Goal: Use online tool/utility: Utilize a website feature to perform a specific function

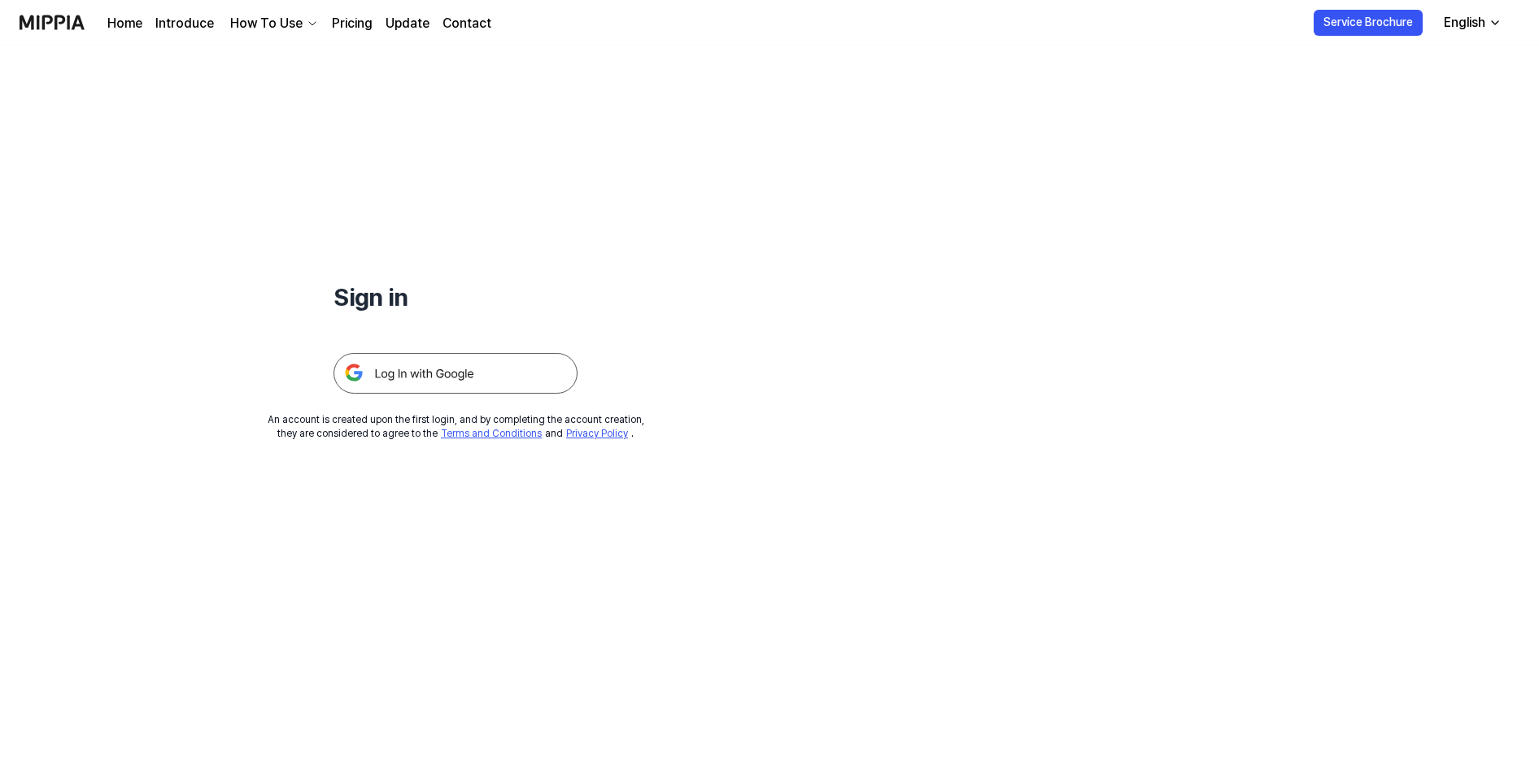
click at [450, 357] on img at bounding box center [455, 374] width 244 height 41
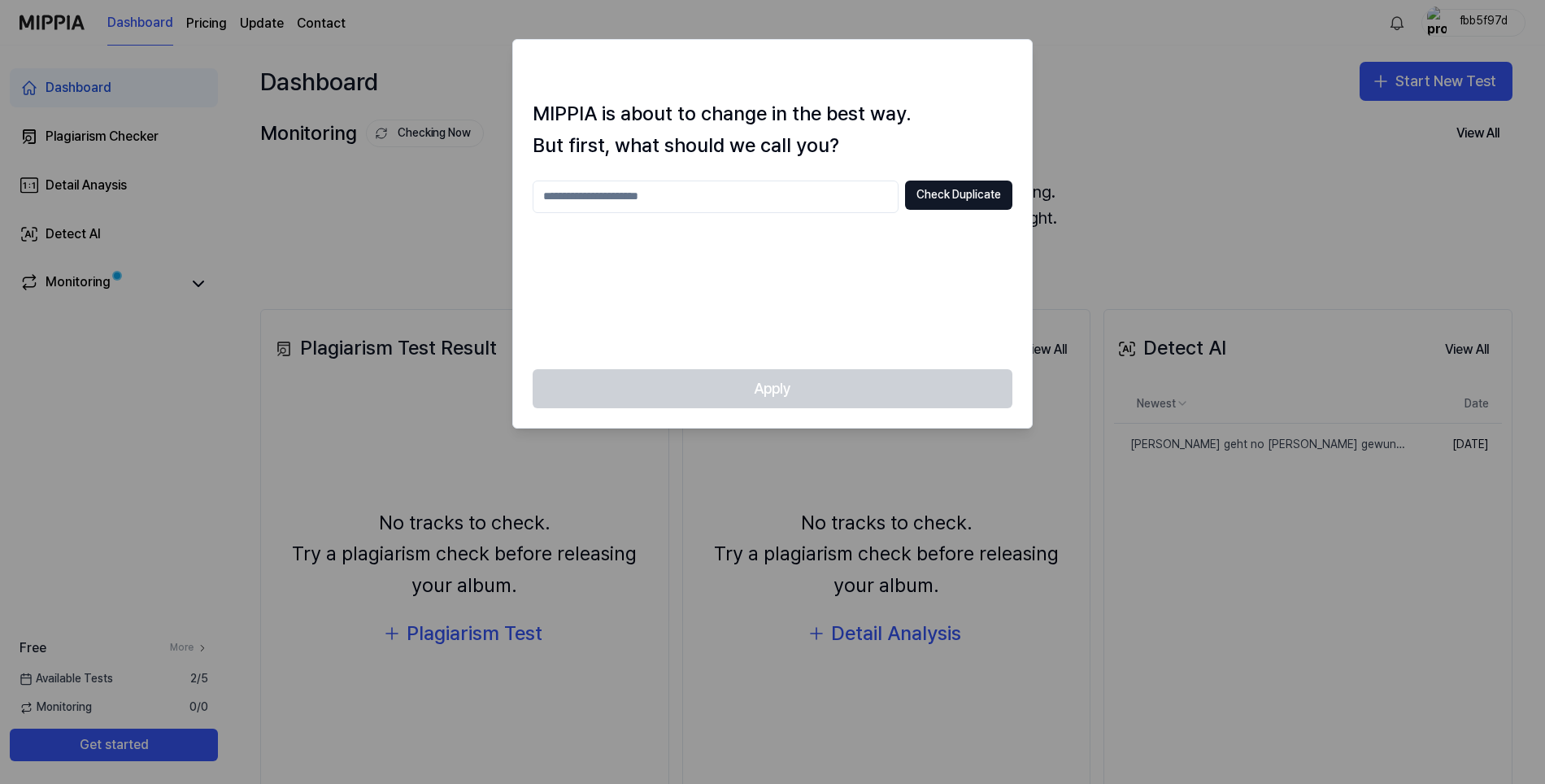
click at [1249, 120] on div at bounding box center [772, 392] width 1545 height 784
drag, startPoint x: 1131, startPoint y: 115, endPoint x: 946, endPoint y: 155, distance: 189.3
click at [1128, 115] on div at bounding box center [772, 392] width 1545 height 784
click at [715, 195] on input "text" at bounding box center [715, 197] width 366 height 33
type input "*"
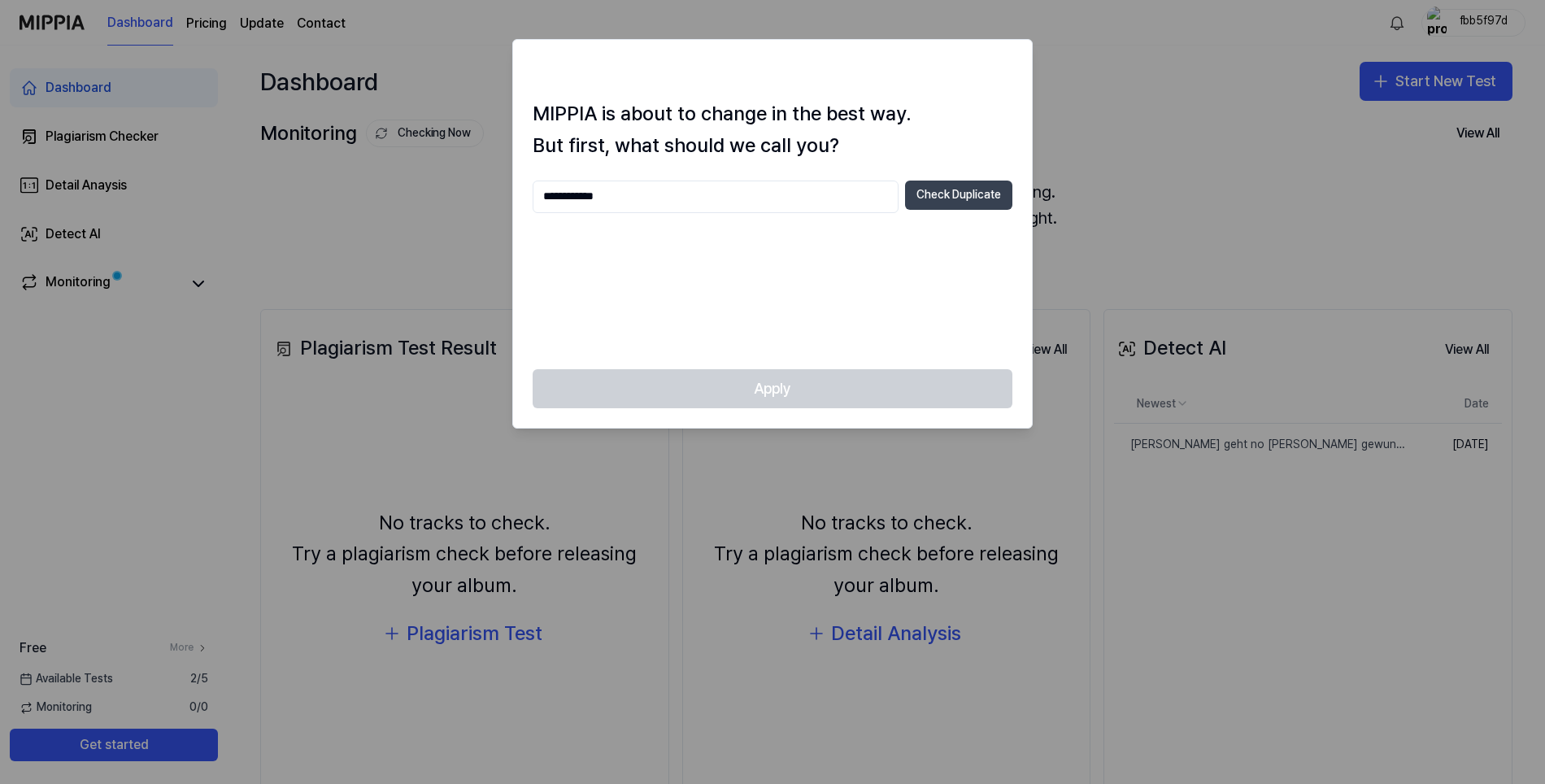
type input "**********"
click at [980, 188] on button "Check Duplicate" at bounding box center [958, 196] width 107 height 29
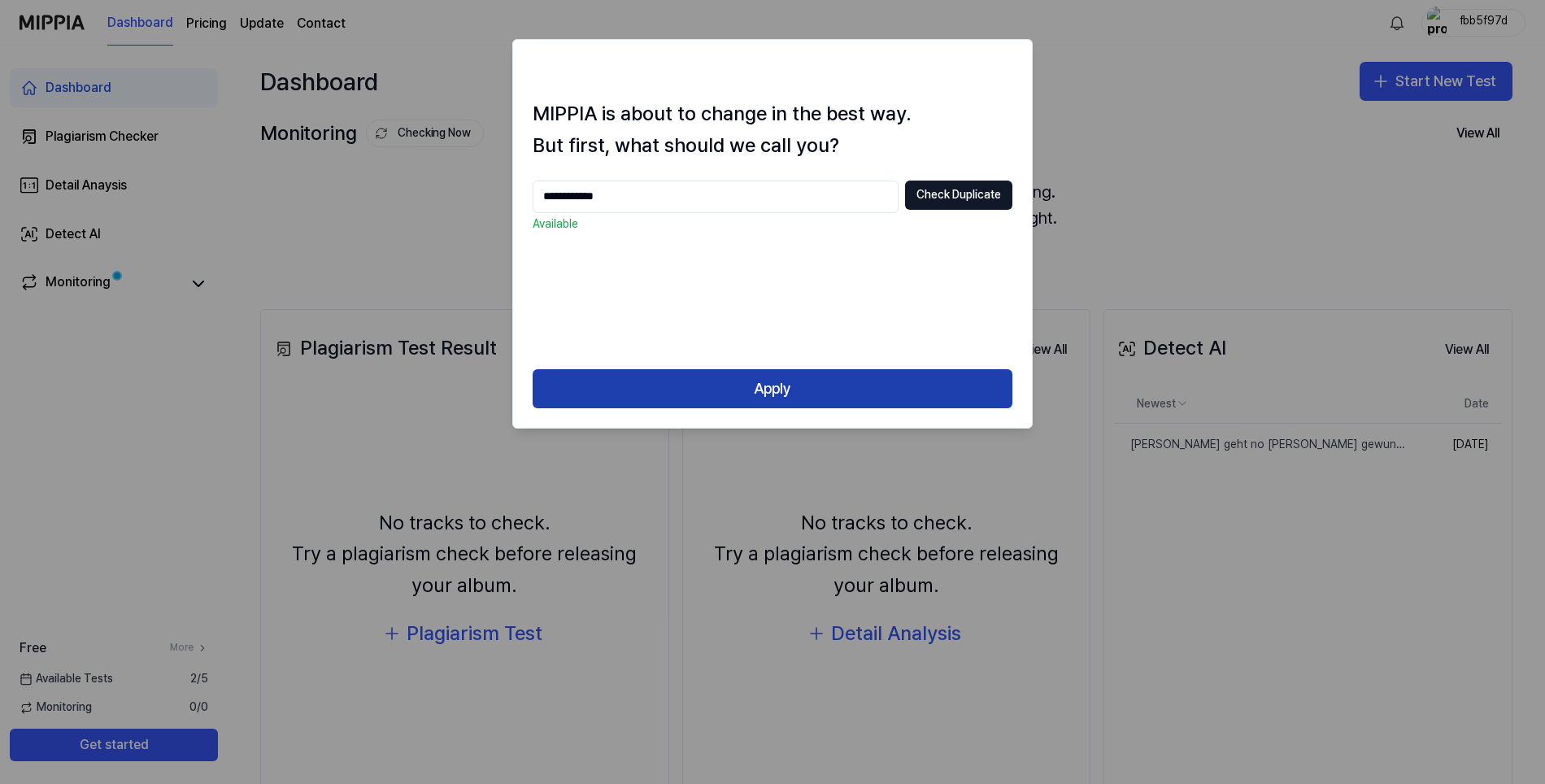
click at [758, 379] on button "Apply" at bounding box center [772, 388] width 480 height 39
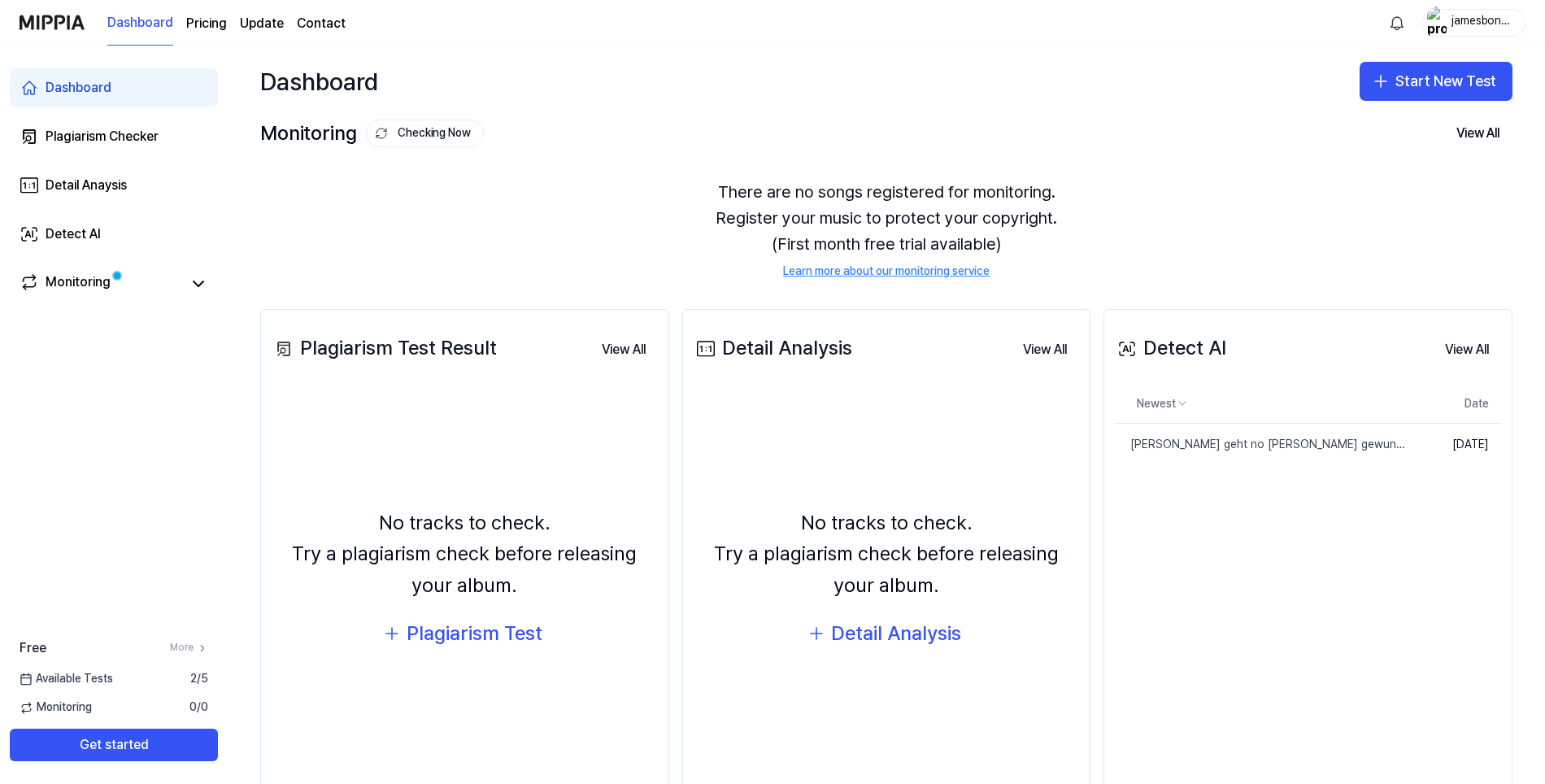
click at [1225, 357] on div "Detect AI View All" at bounding box center [1308, 348] width 388 height 45
click at [1185, 353] on div "Detect AI" at bounding box center [1170, 348] width 112 height 31
click at [1417, 75] on button "Start New Test" at bounding box center [1437, 81] width 153 height 39
click at [1382, 185] on div "Detect AI" at bounding box center [1378, 184] width 47 height 16
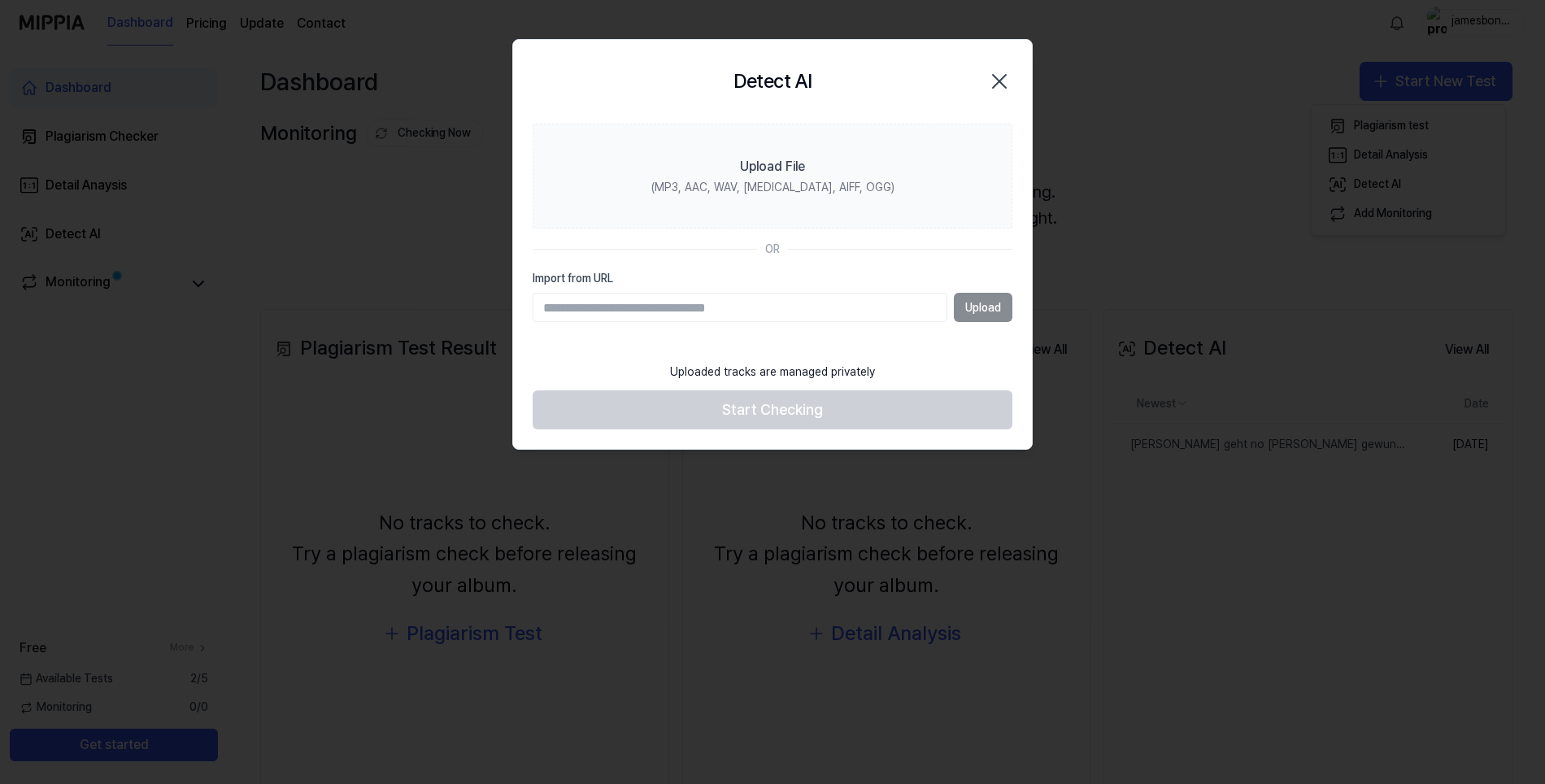
click at [980, 300] on div "Upload" at bounding box center [772, 307] width 480 height 29
click at [991, 315] on div "Upload" at bounding box center [772, 307] width 480 height 29
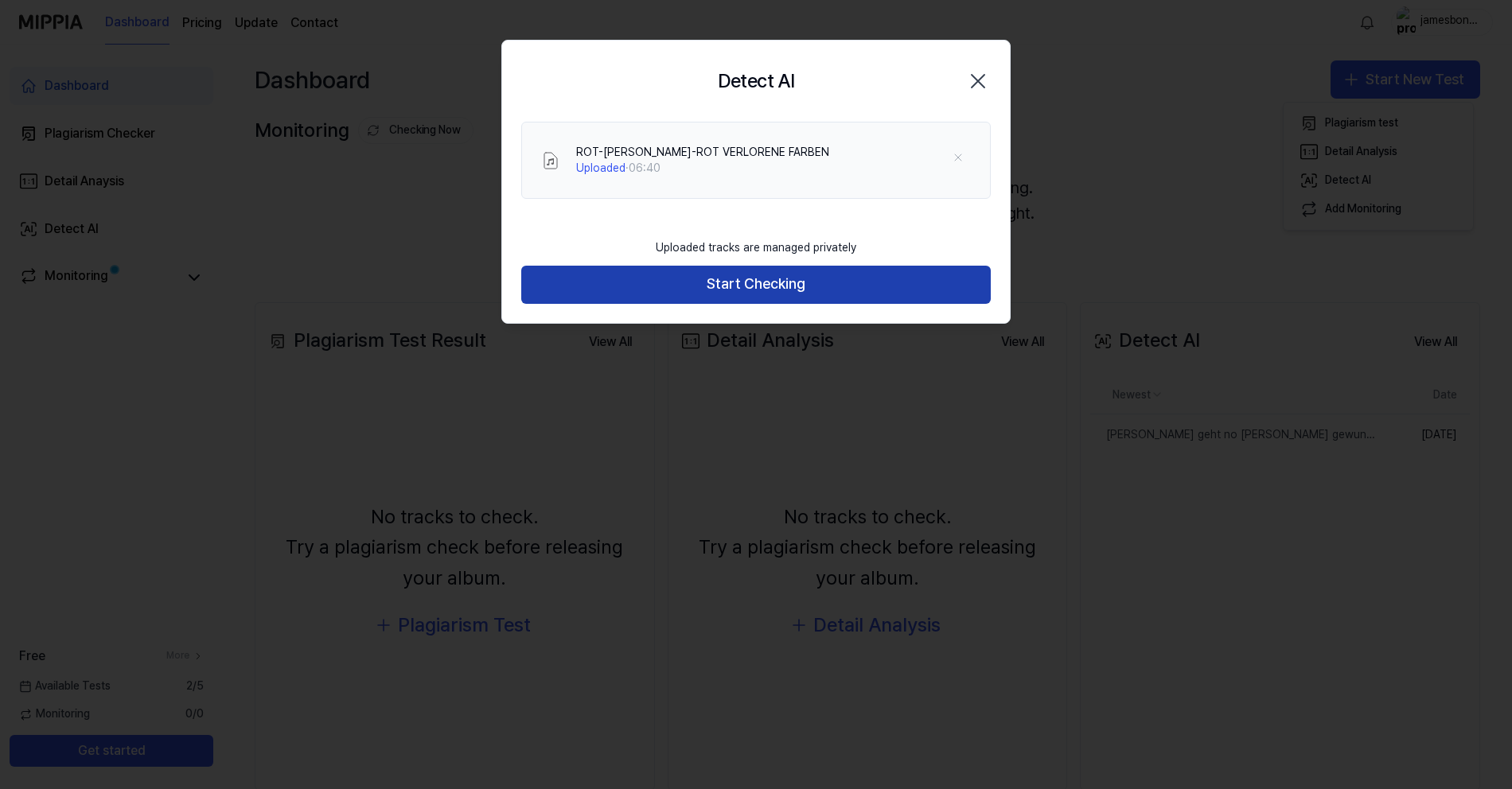
click at [752, 282] on button "Start Checking" at bounding box center [756, 285] width 470 height 38
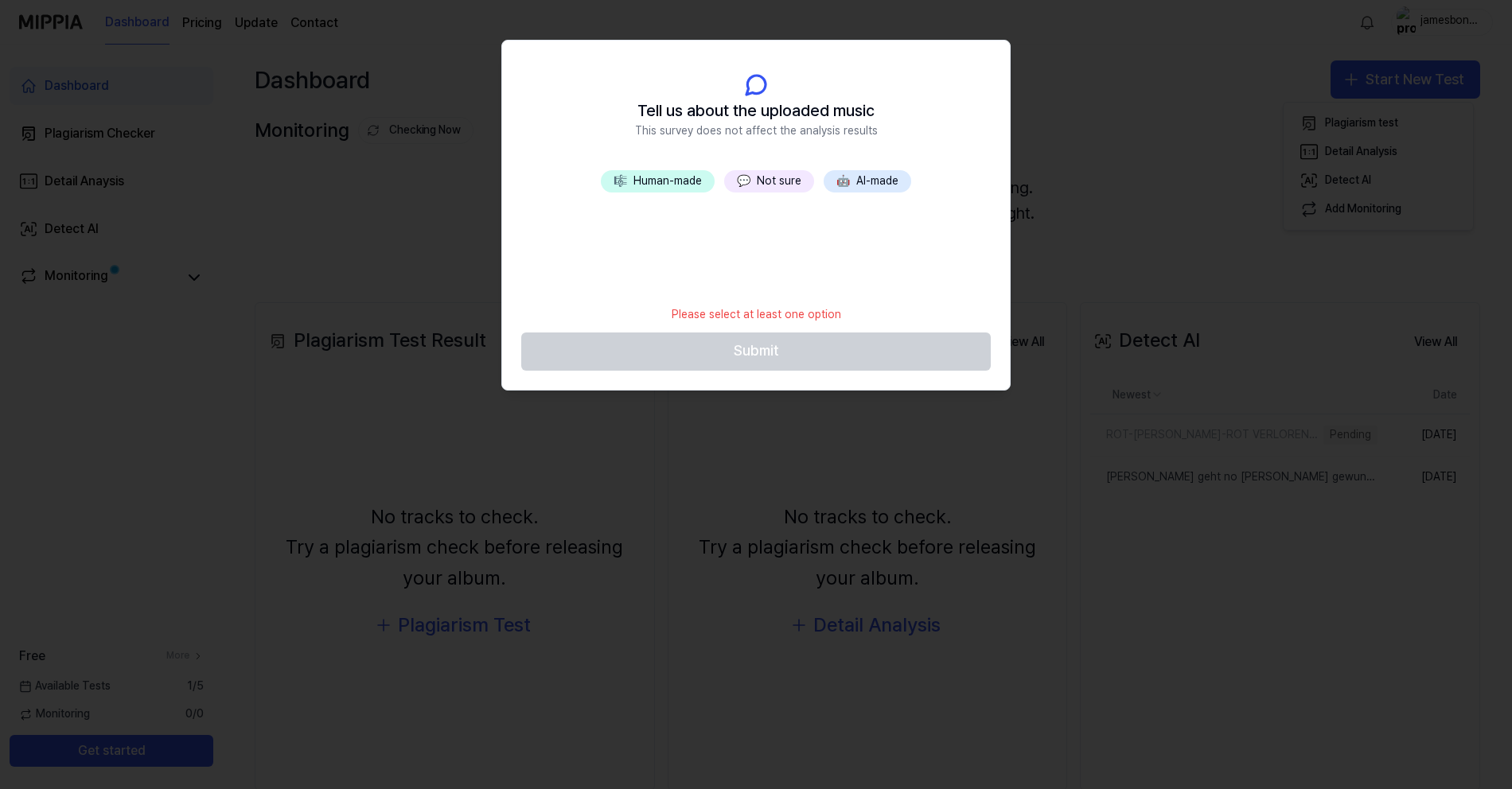
click at [784, 179] on button "💬 Not sure" at bounding box center [769, 182] width 90 height 23
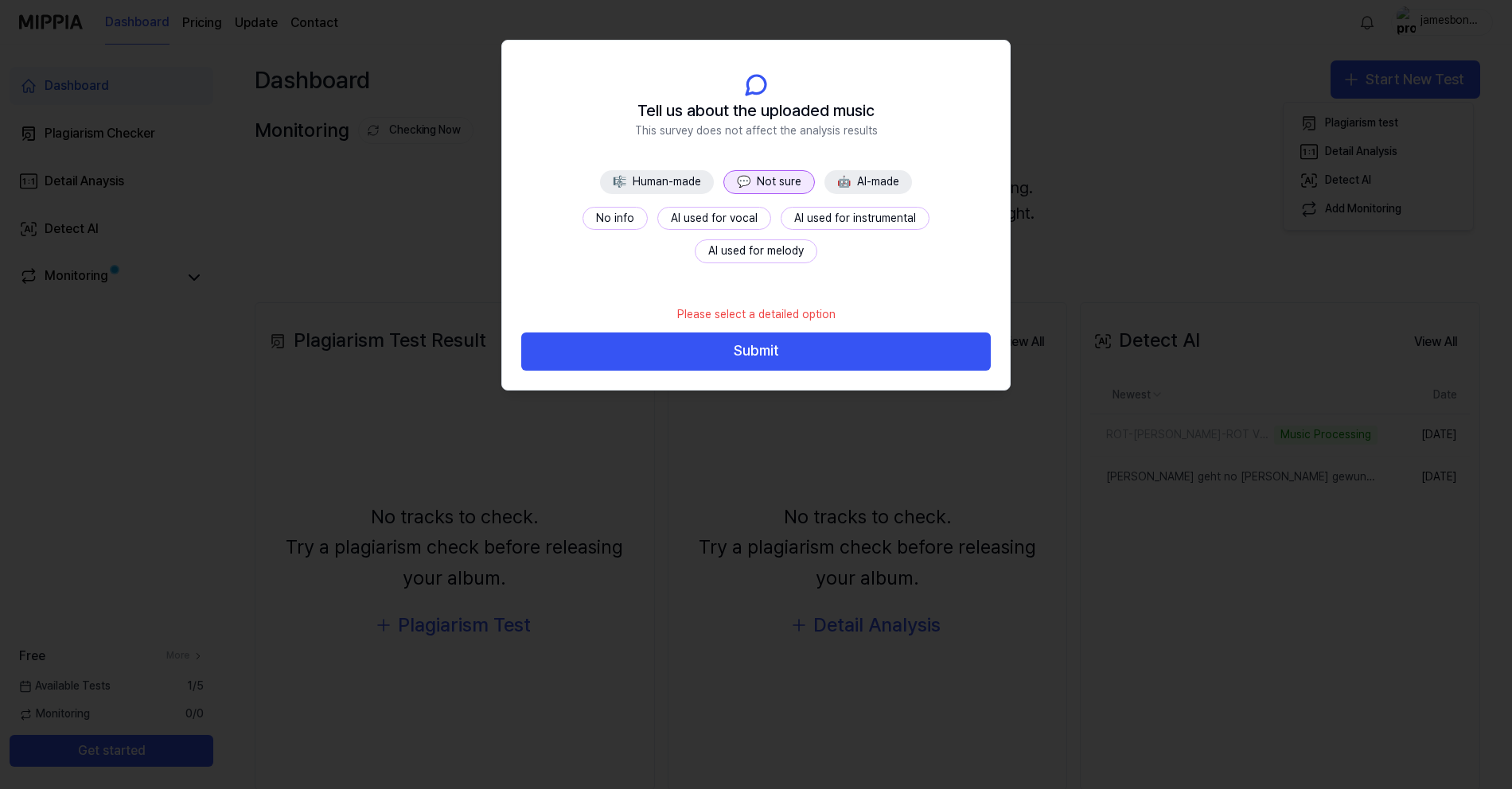
click at [583, 217] on button "No info" at bounding box center [615, 218] width 65 height 24
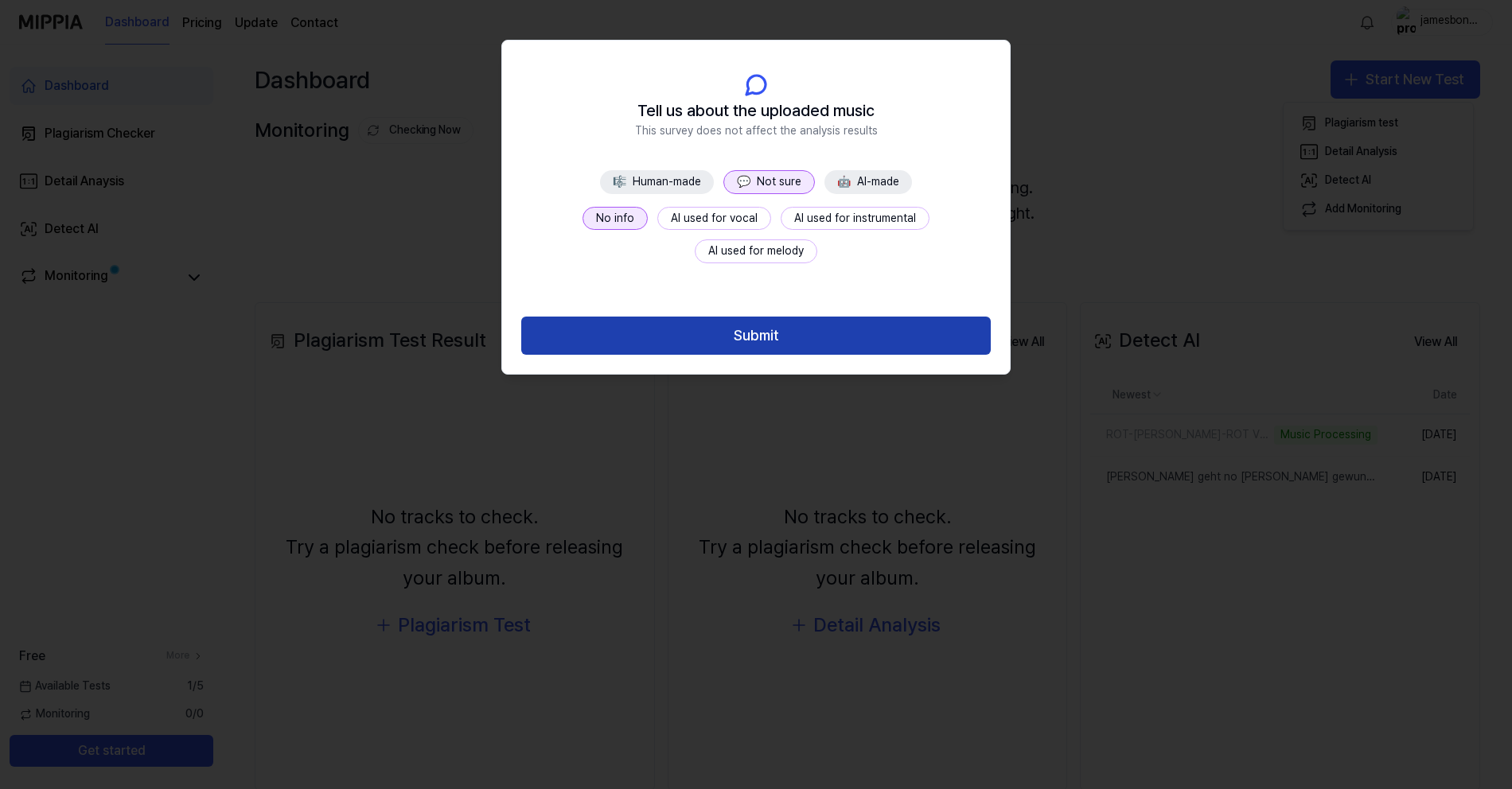
click at [745, 337] on button "Submit" at bounding box center [756, 335] width 470 height 38
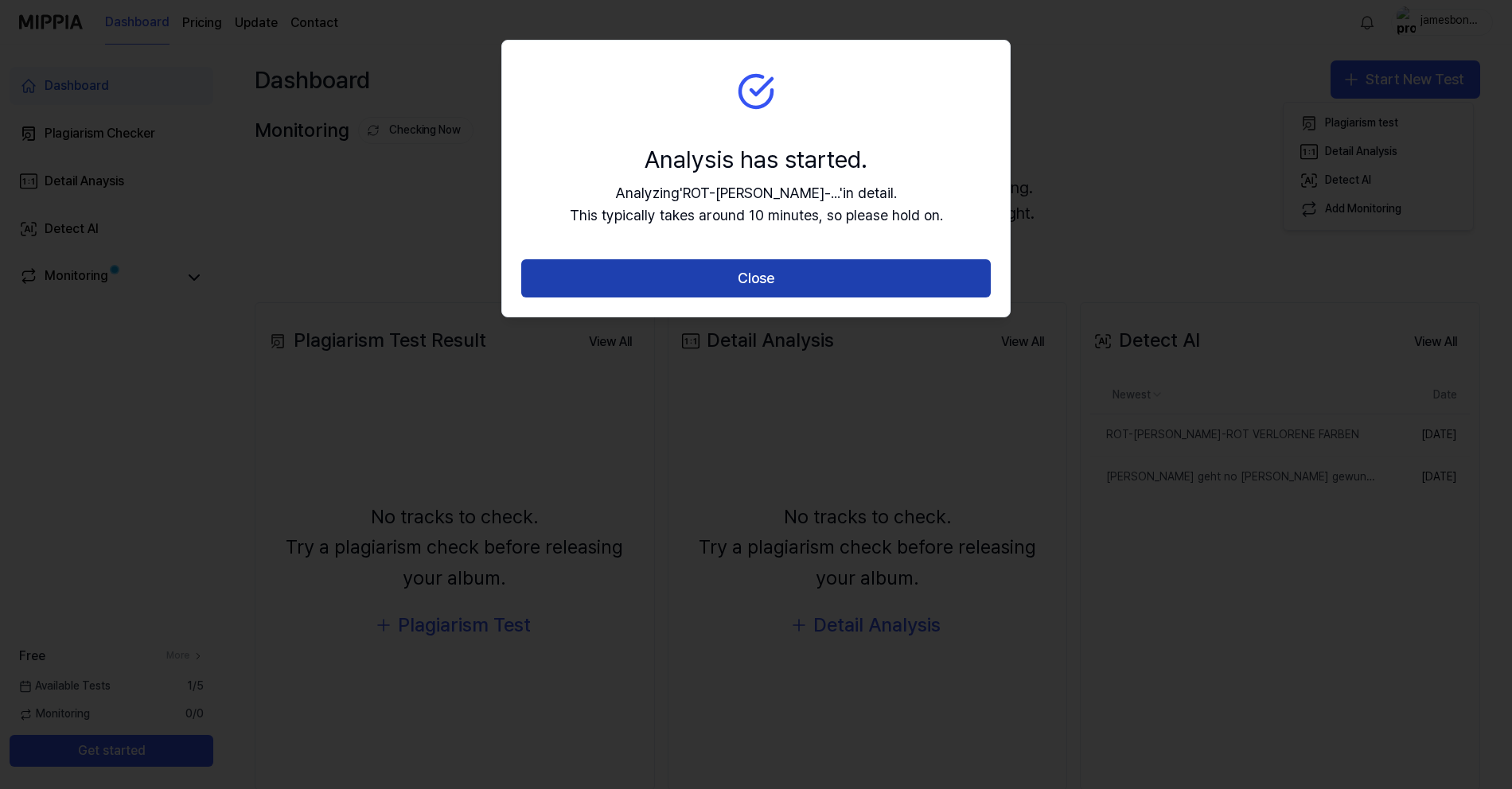
click at [772, 277] on button "Close" at bounding box center [756, 278] width 470 height 38
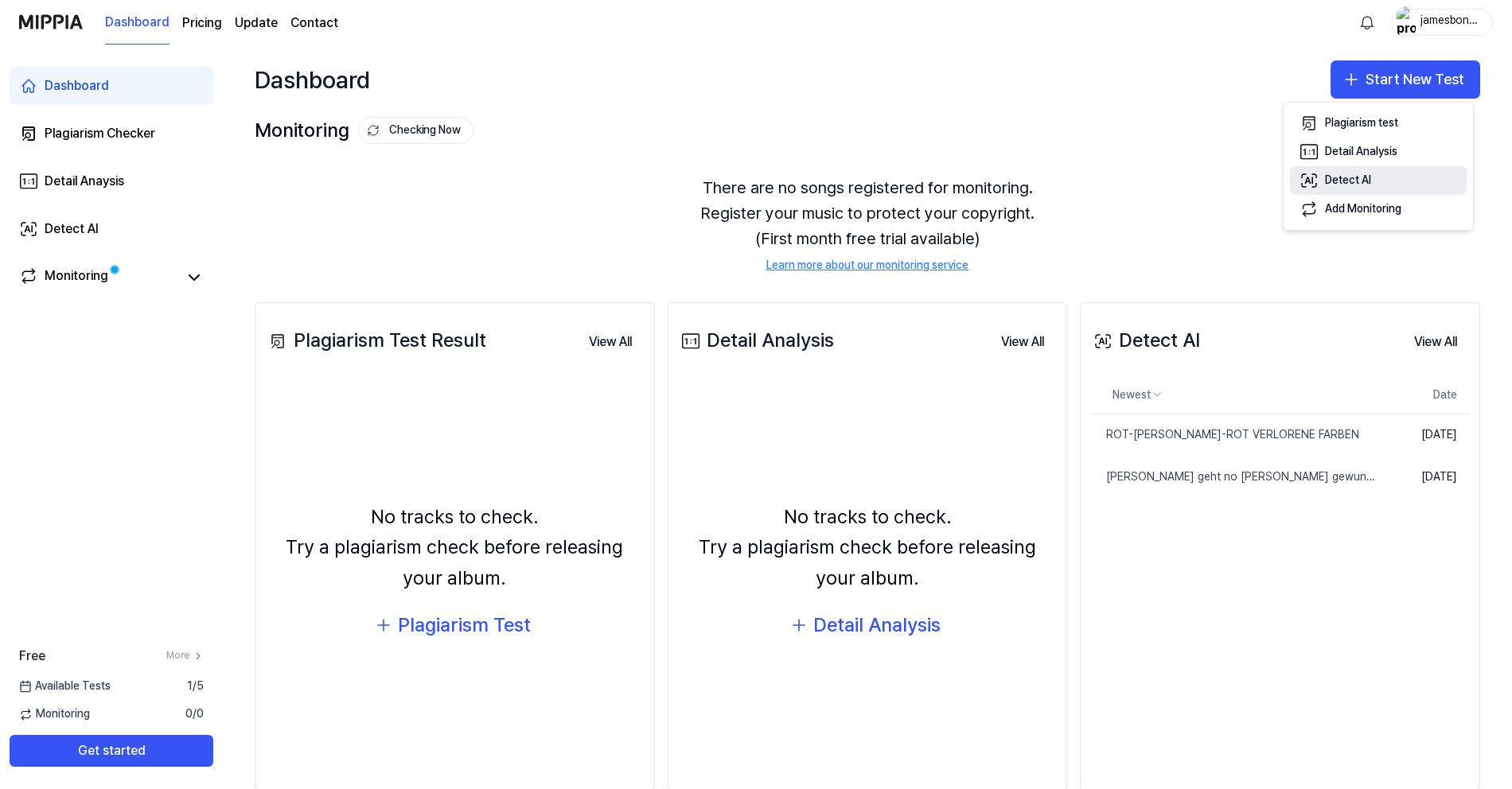
click at [1344, 181] on div "Detect AI" at bounding box center [1348, 180] width 46 height 16
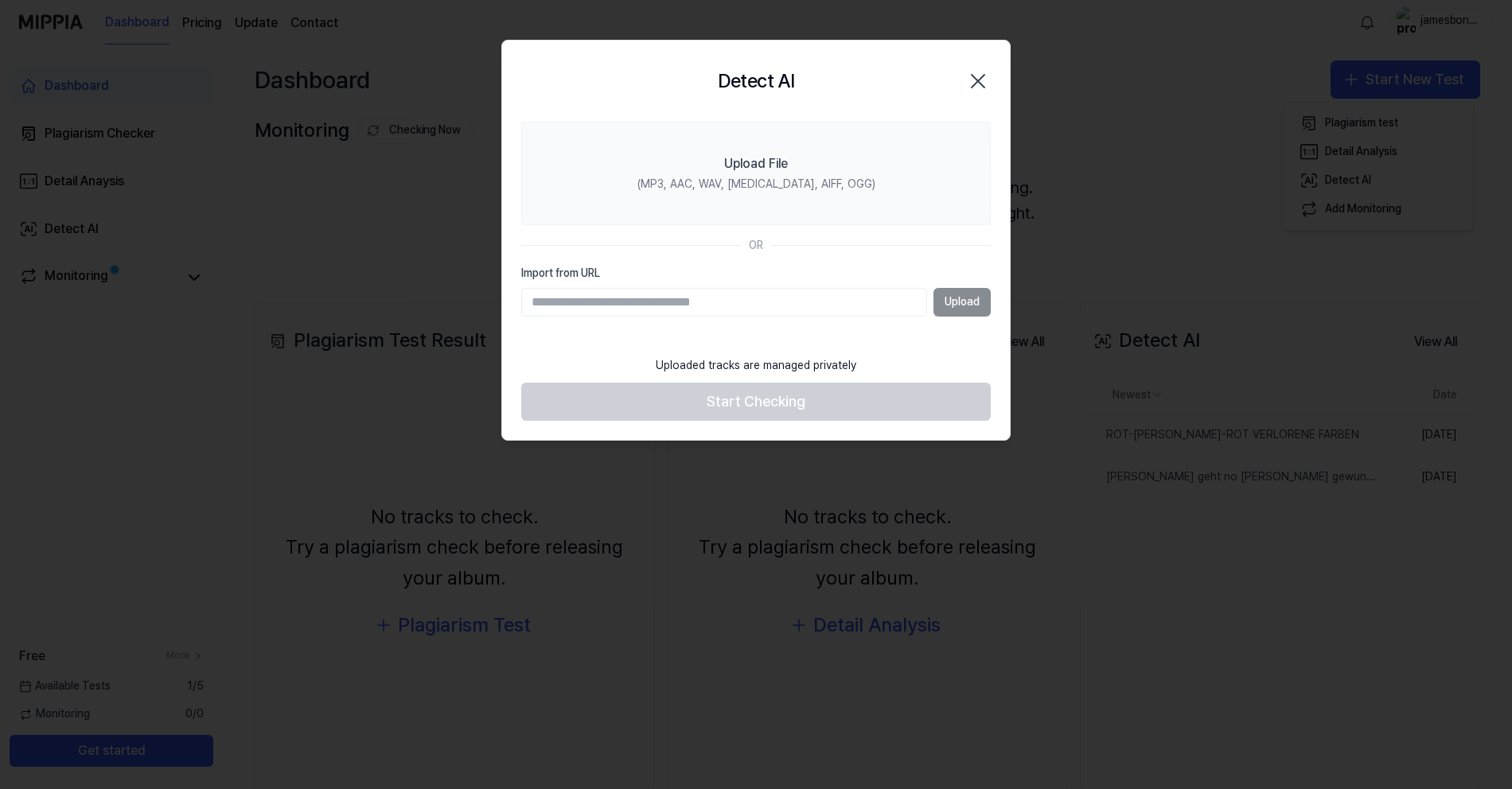
click at [976, 82] on icon "button" at bounding box center [978, 81] width 26 height 26
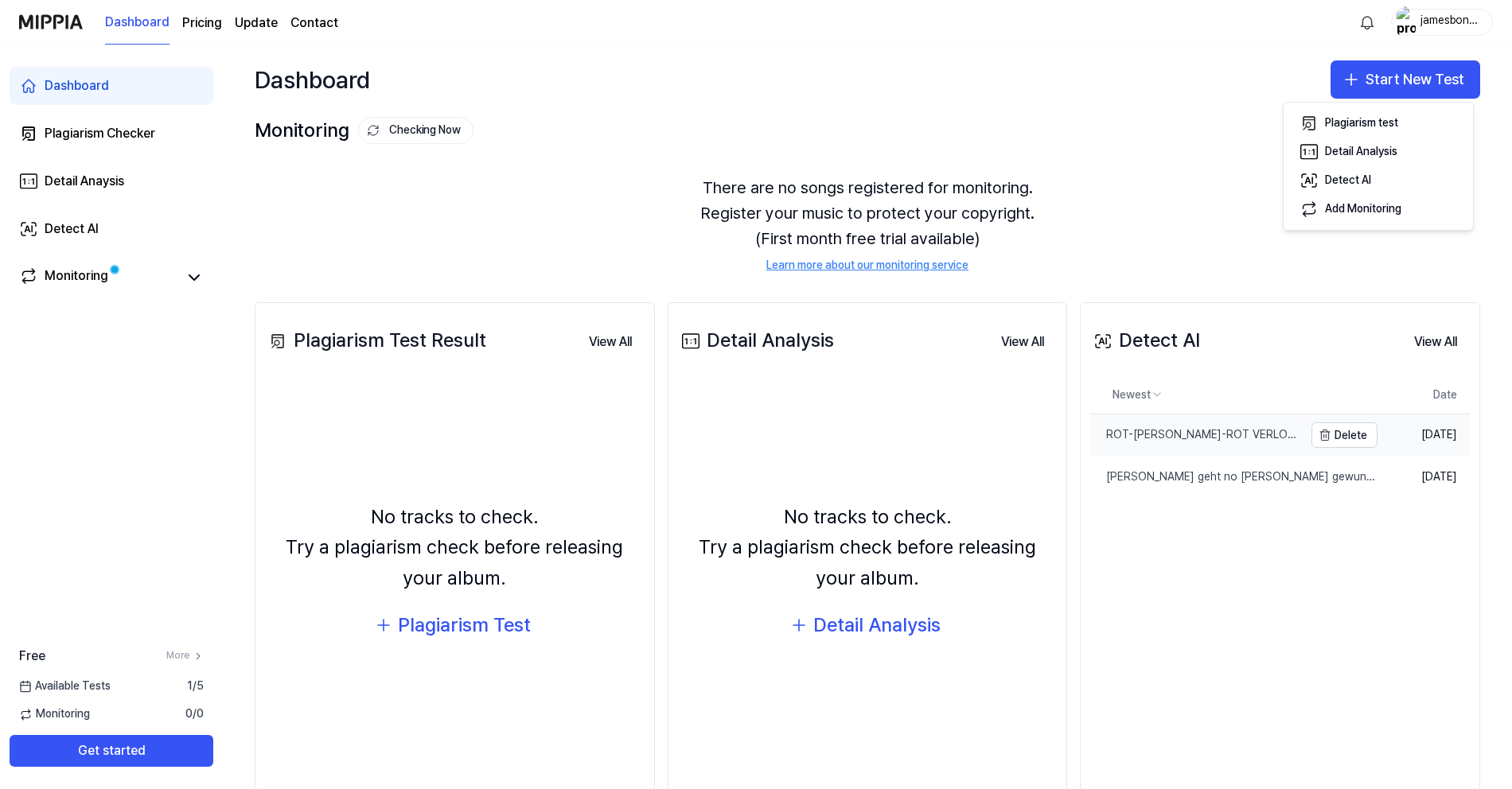
click at [1168, 432] on div "ROT-[PERSON_NAME]-ROT VERLORENE FARBEN" at bounding box center [1197, 435] width 213 height 16
